Goal: Information Seeking & Learning: Find specific fact

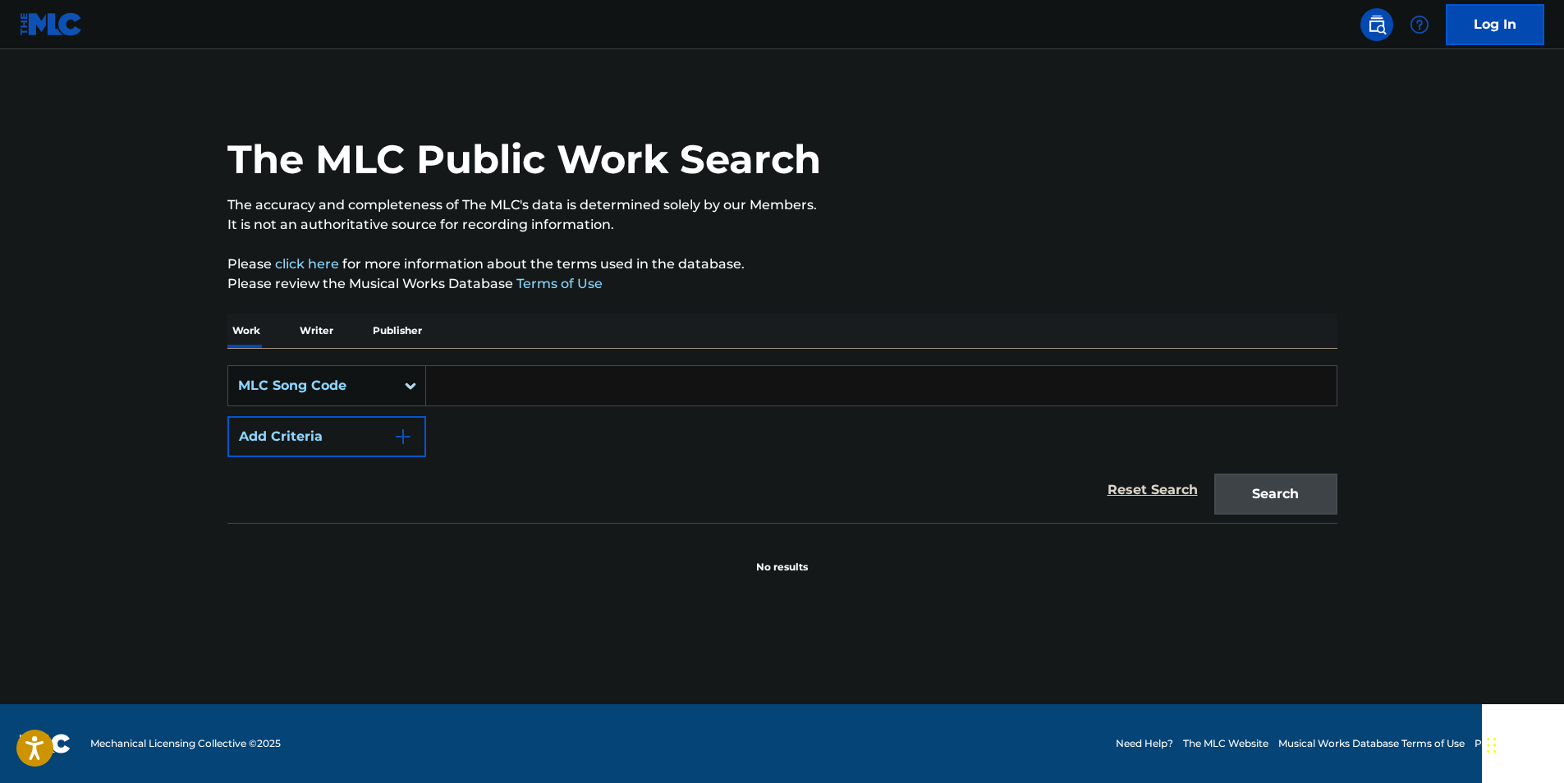
paste input "NV8X78"
click at [1342, 478] on div "The MLC Public Work Search The accuracy and completeness of The MLC's data is d…" at bounding box center [782, 332] width 1149 height 484
click at [1317, 484] on button "Search" at bounding box center [1275, 494] width 123 height 41
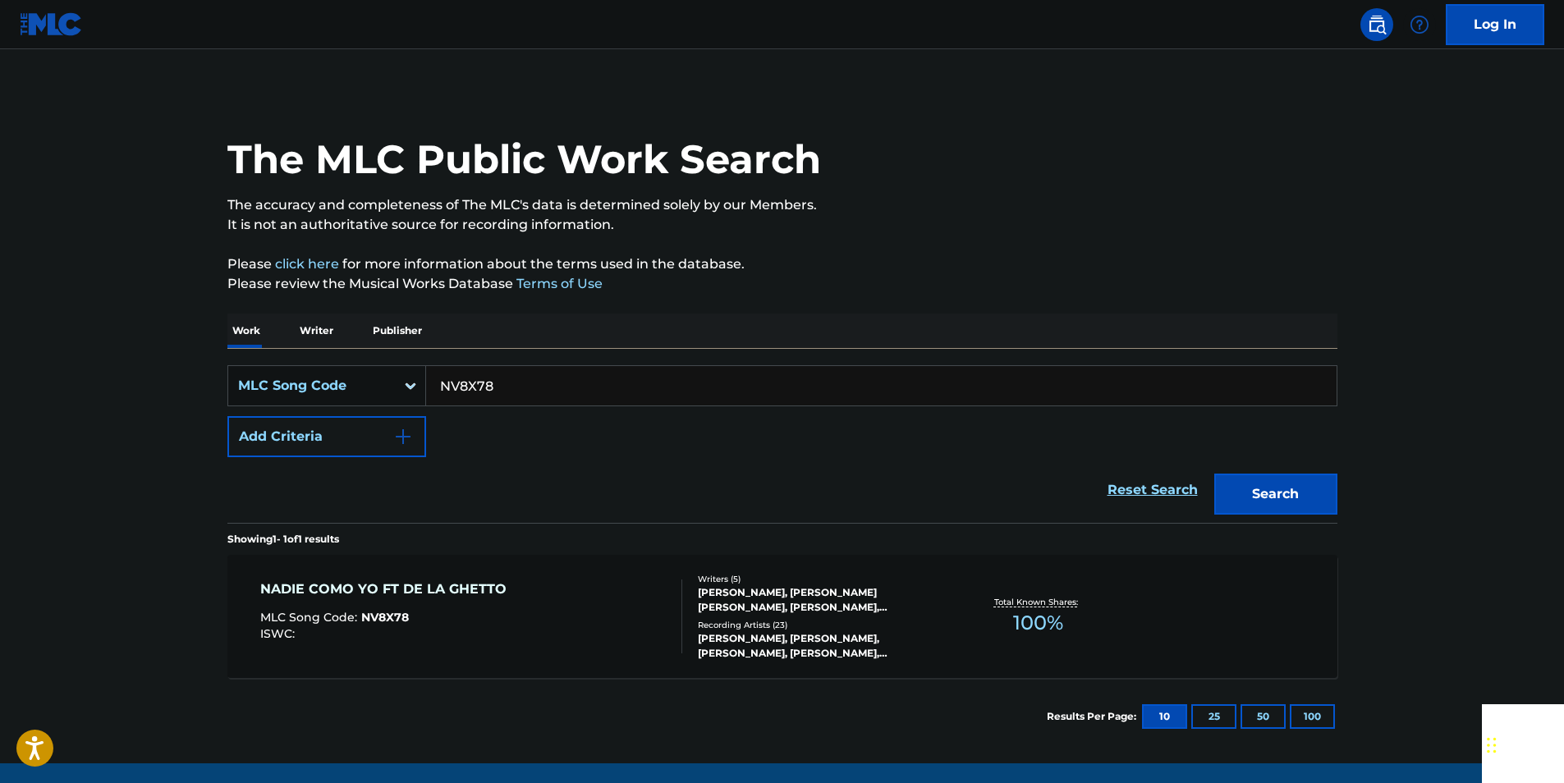
click at [504, 386] on input "NV8X78" at bounding box center [881, 385] width 910 height 39
paste input "E0802"
drag, startPoint x: 1290, startPoint y: 502, endPoint x: 1230, endPoint y: 424, distance: 98.3
click at [1291, 502] on button "Search" at bounding box center [1275, 494] width 123 height 41
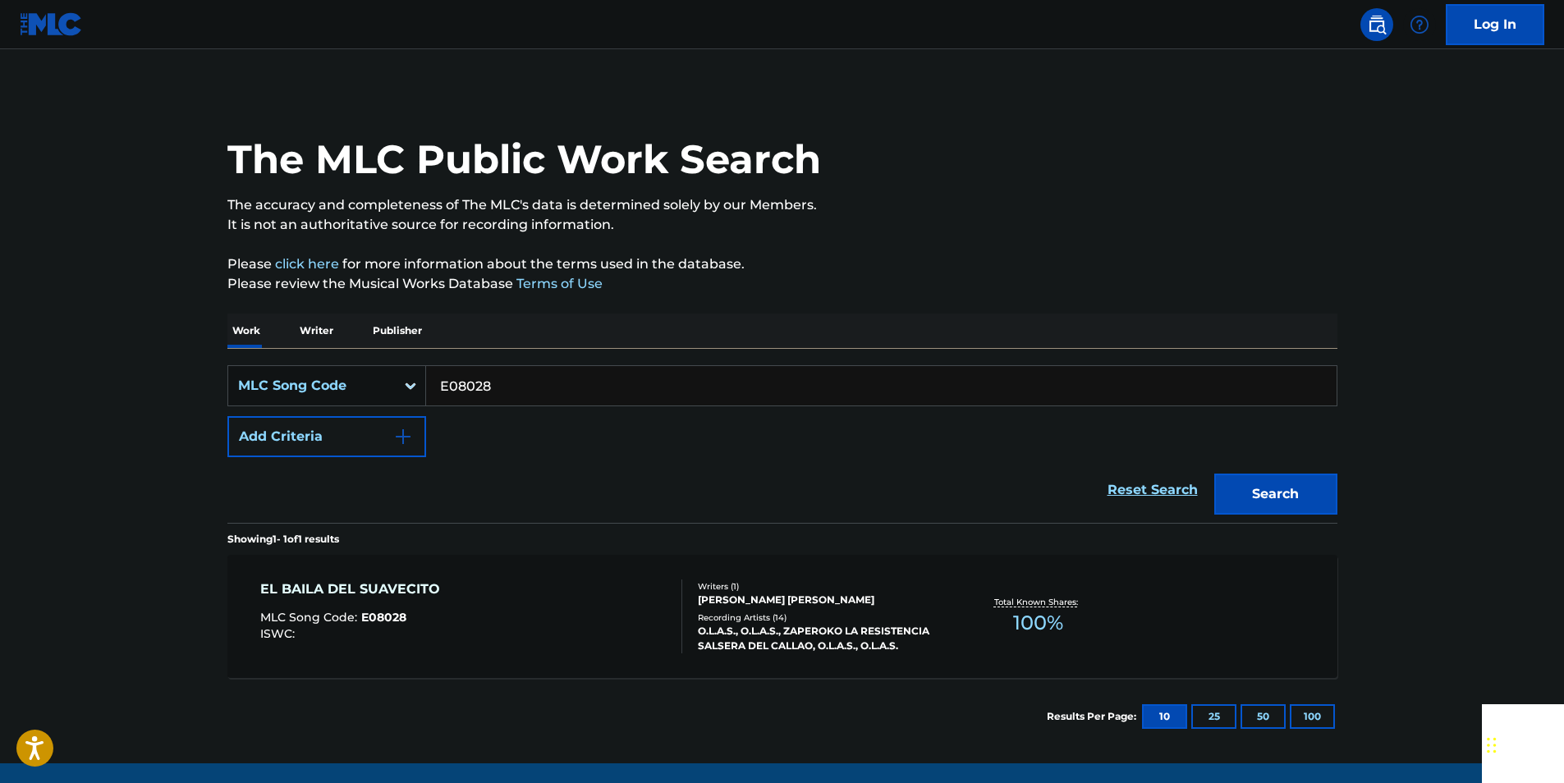
click at [520, 391] on input "E08028" at bounding box center [881, 385] width 910 height 39
paste input "M2231V"
type input "M2231V"
click at [1267, 494] on button "Search" at bounding box center [1275, 494] width 123 height 41
